Goal: Information Seeking & Learning: Learn about a topic

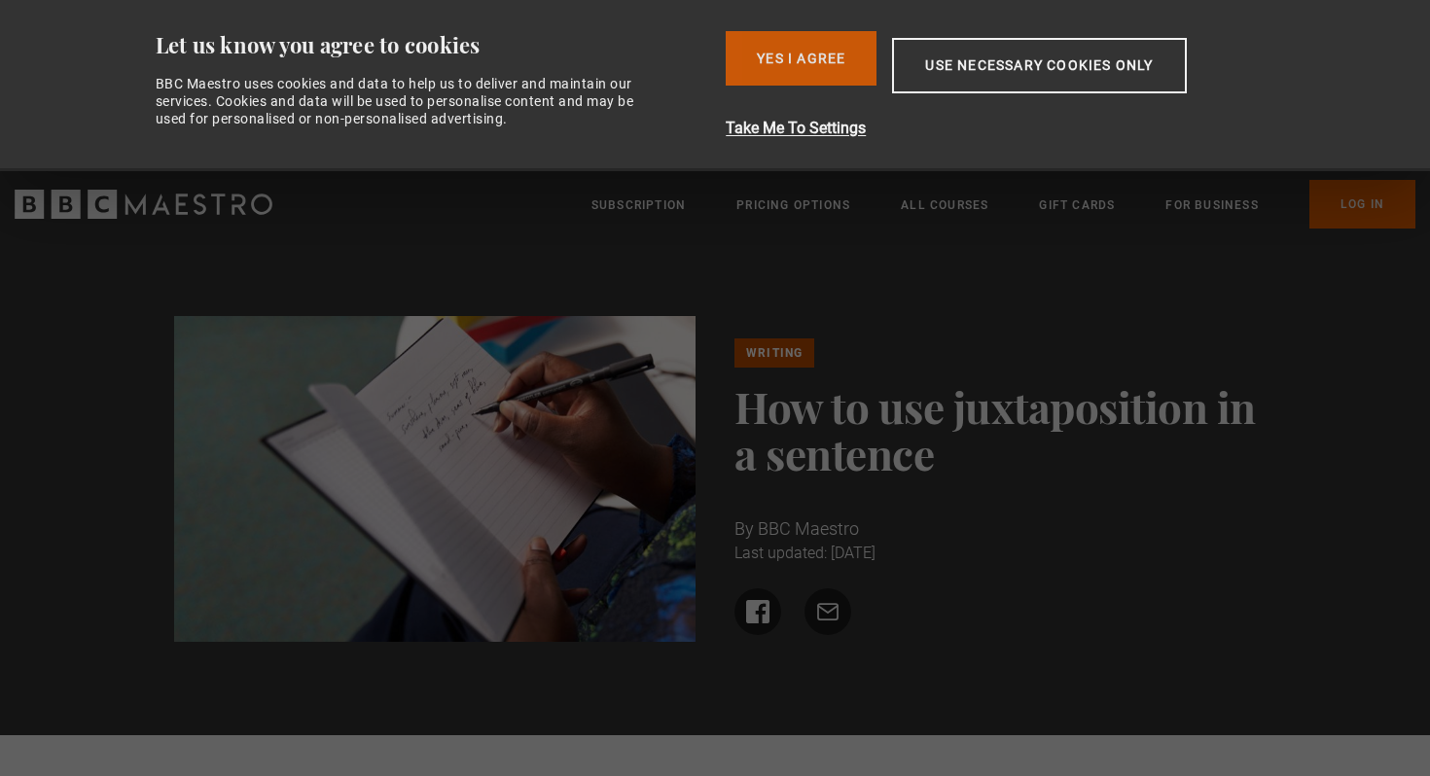
click at [808, 63] on button "Yes I Agree" at bounding box center [801, 58] width 151 height 54
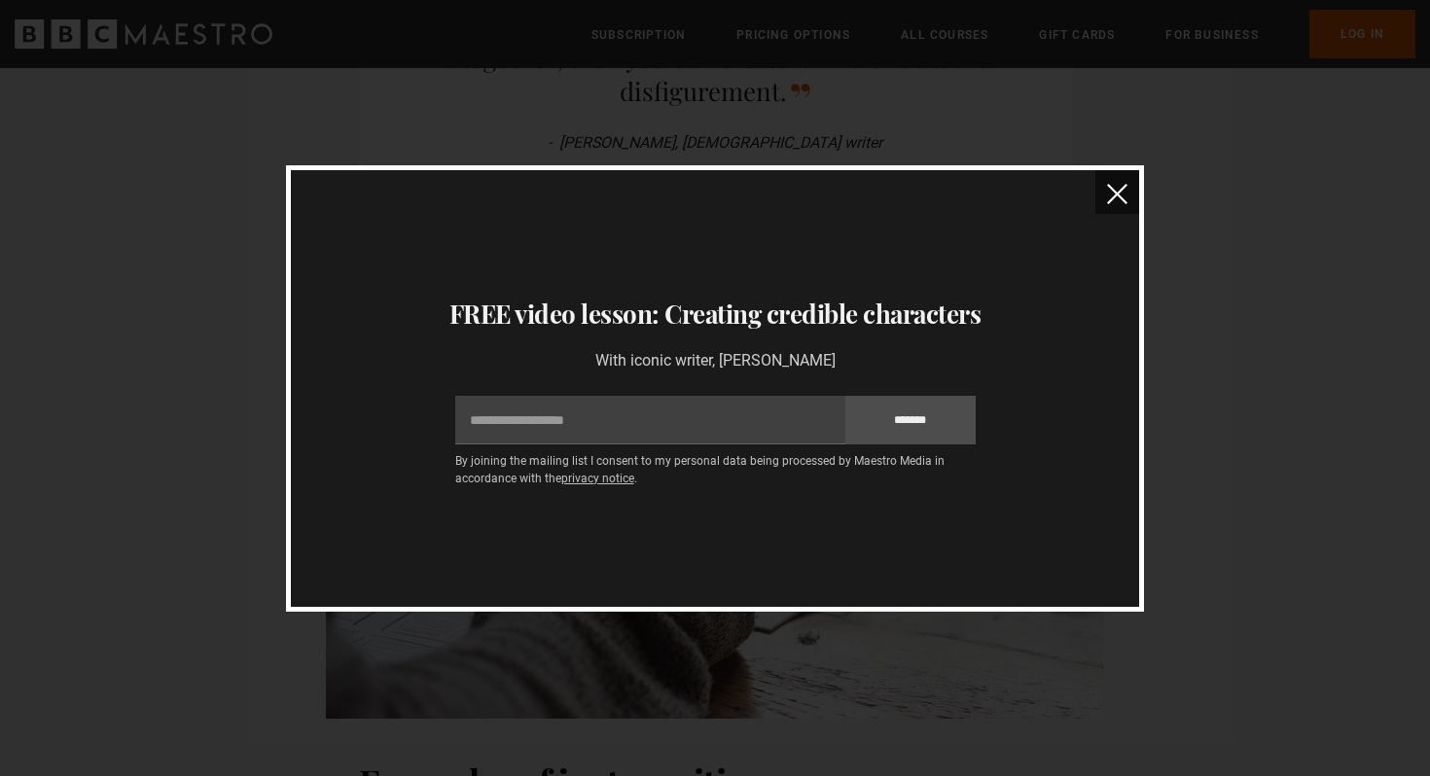
scroll to position [2166, 0]
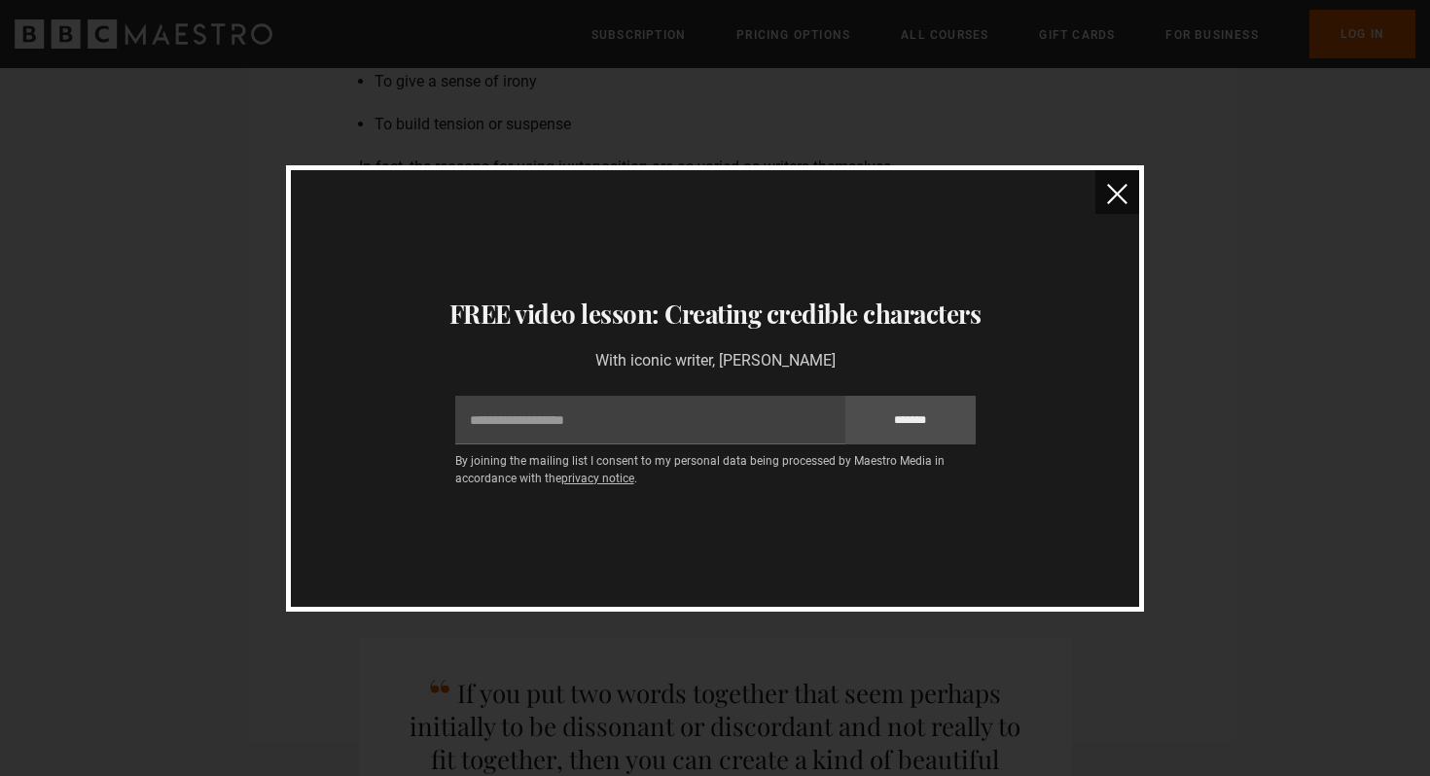
click at [1117, 186] on img "close" at bounding box center [1117, 194] width 20 height 20
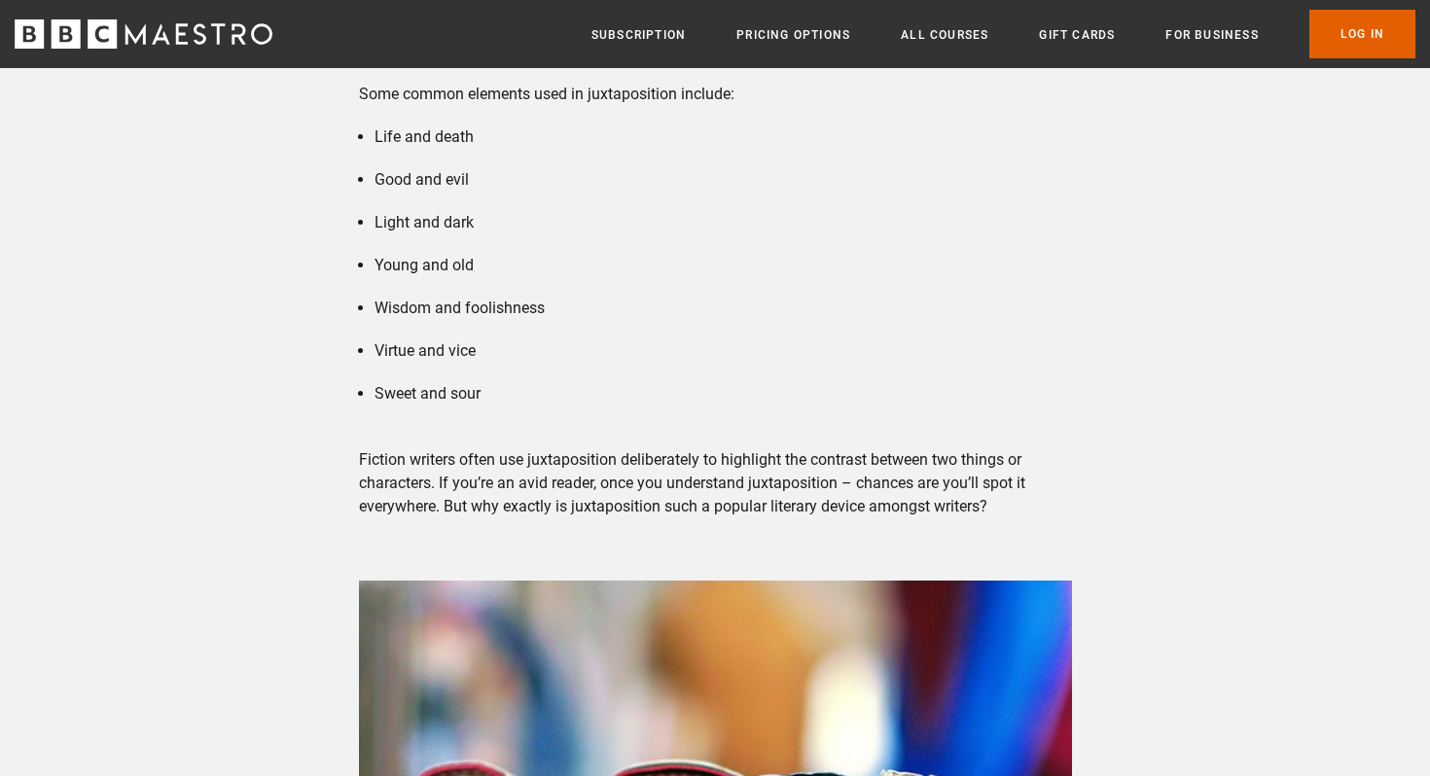
scroll to position [967, 0]
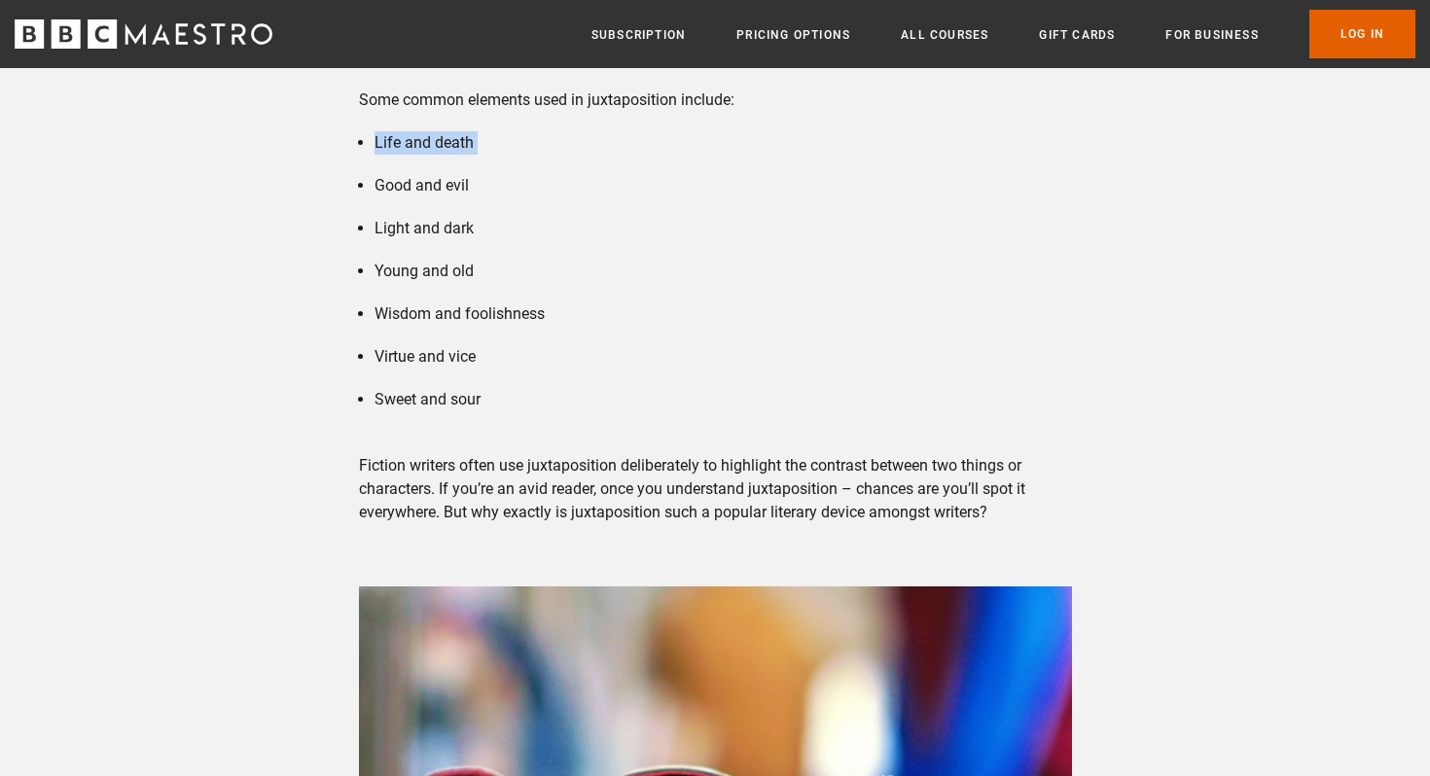
drag, startPoint x: 362, startPoint y: 157, endPoint x: 339, endPoint y: 141, distance: 28.1
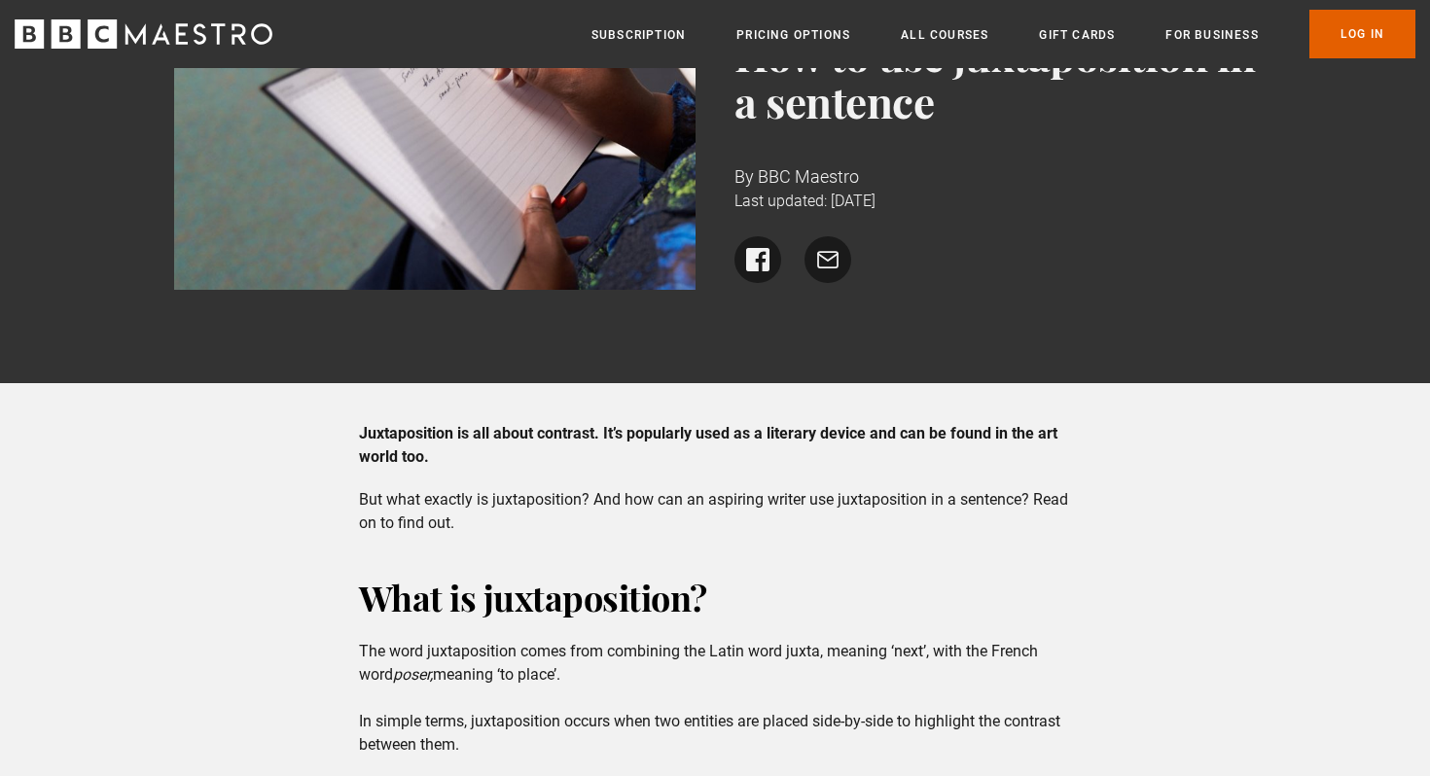
scroll to position [0, 0]
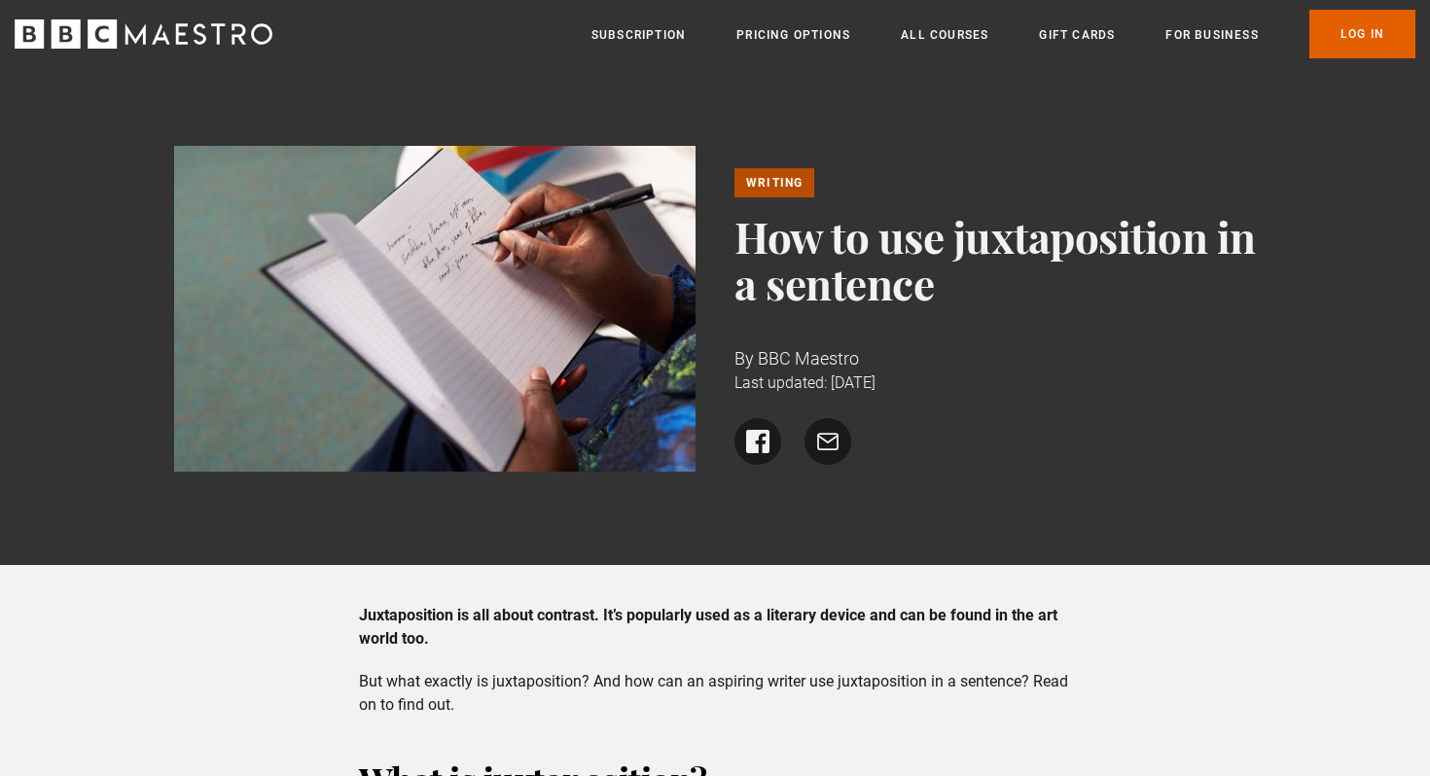
click at [823, 647] on p "Juxtaposition is all about contrast. It’s popularly used as a literary device a…" at bounding box center [715, 627] width 713 height 47
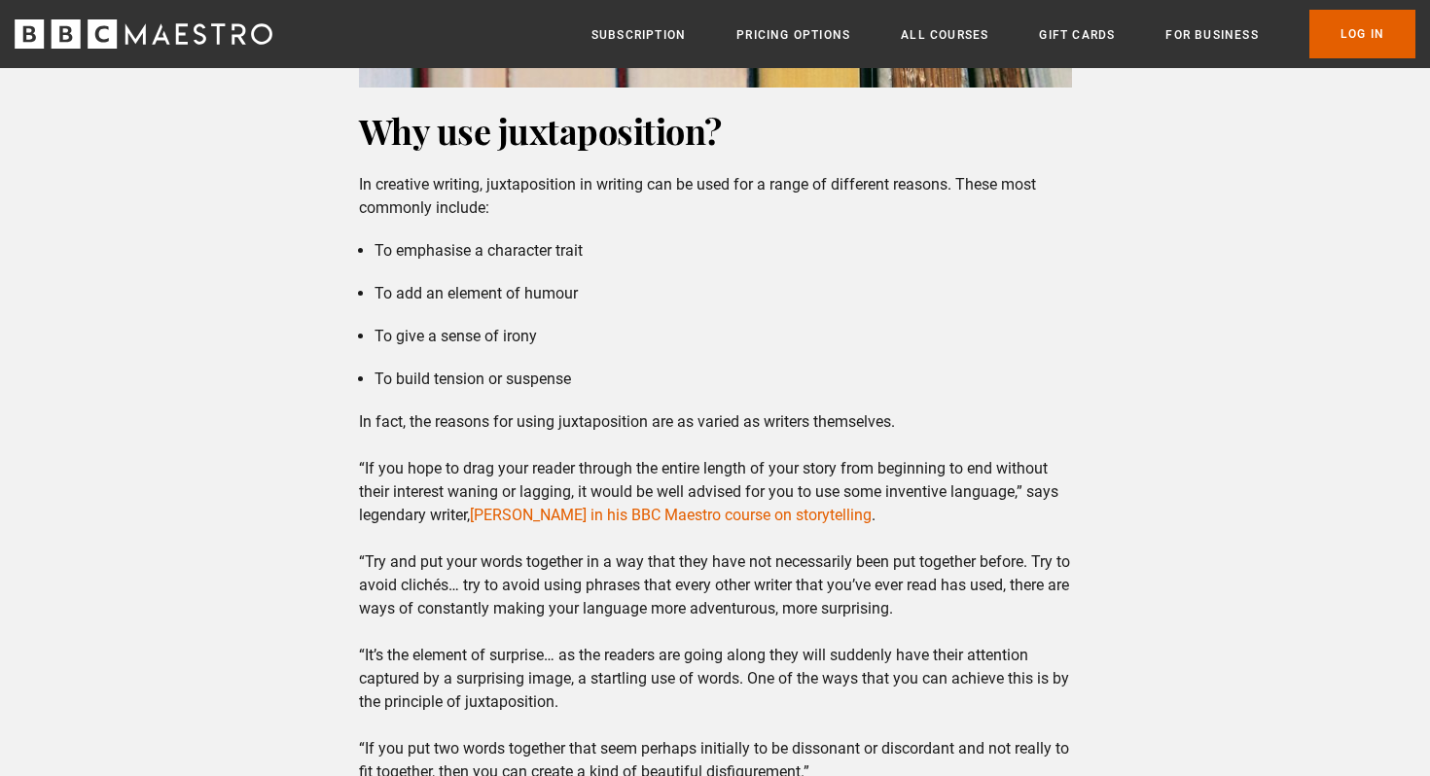
scroll to position [1909, 0]
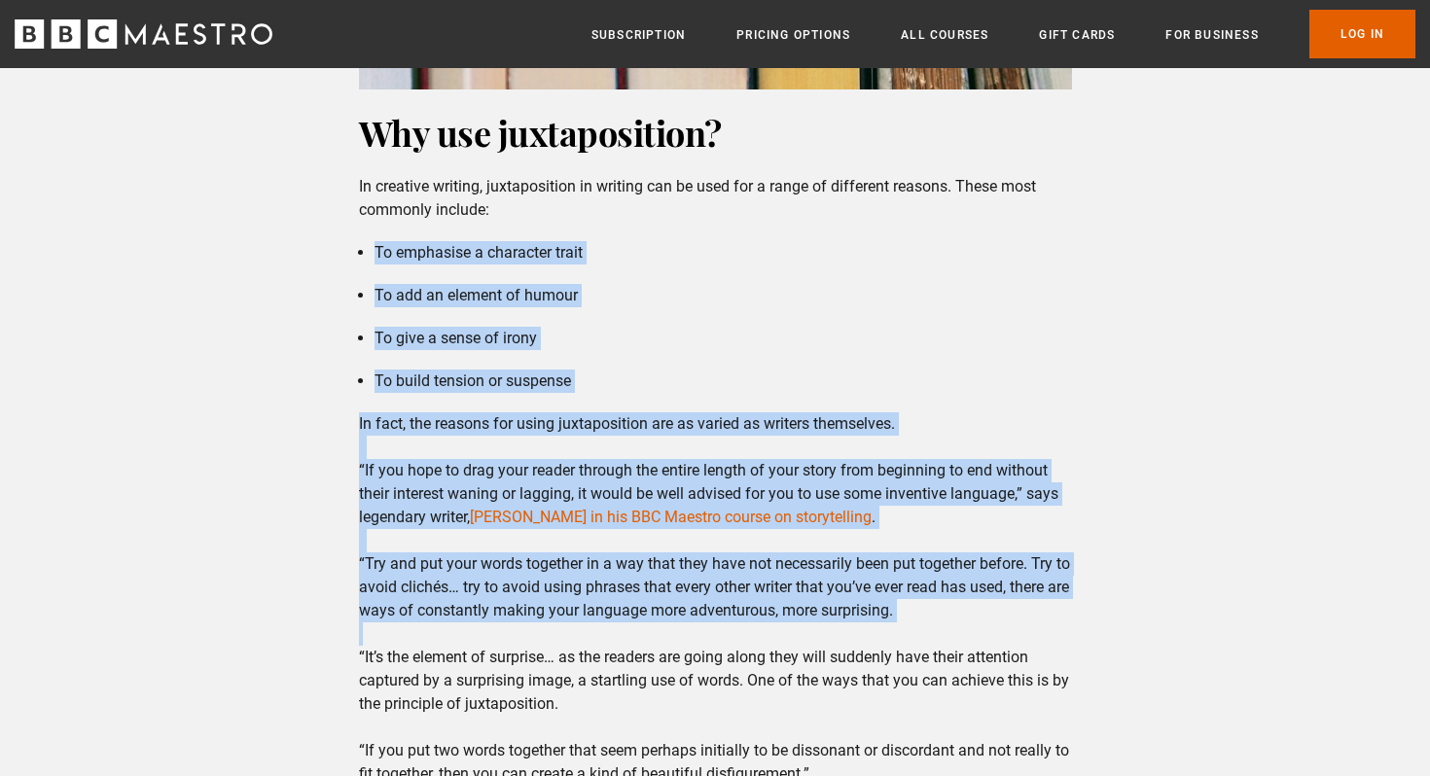
drag, startPoint x: 577, startPoint y: 237, endPoint x: 930, endPoint y: 628, distance: 526.9
click at [930, 628] on p "In fact, the reasons for using juxtaposition are as varied as writers themselve…" at bounding box center [715, 634] width 713 height 444
